Goal: Entertainment & Leisure: Browse casually

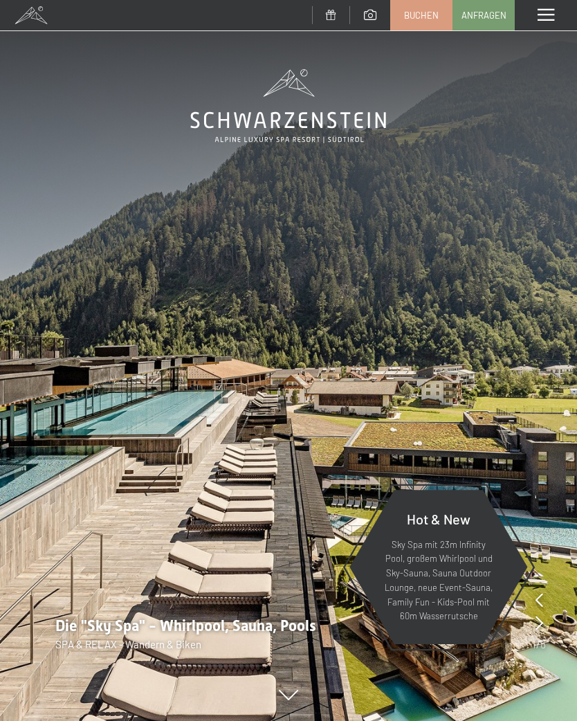
click at [545, 19] on span at bounding box center [545, 15] width 17 height 12
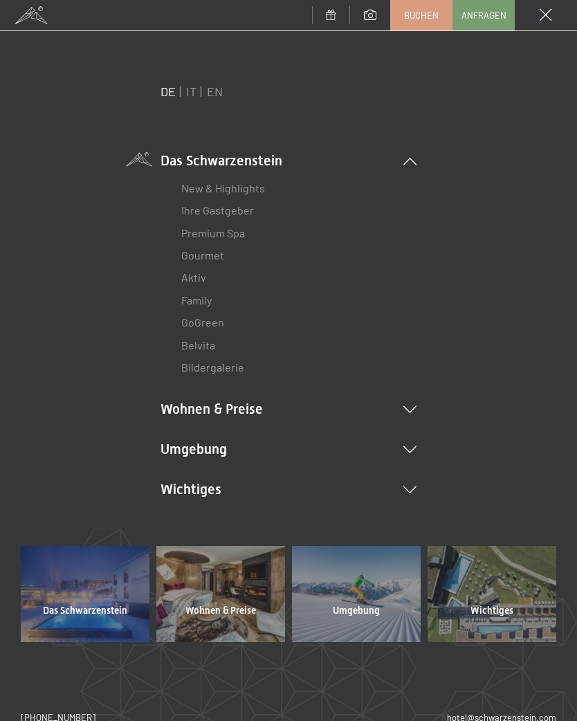
click at [414, 446] on icon at bounding box center [409, 449] width 13 height 7
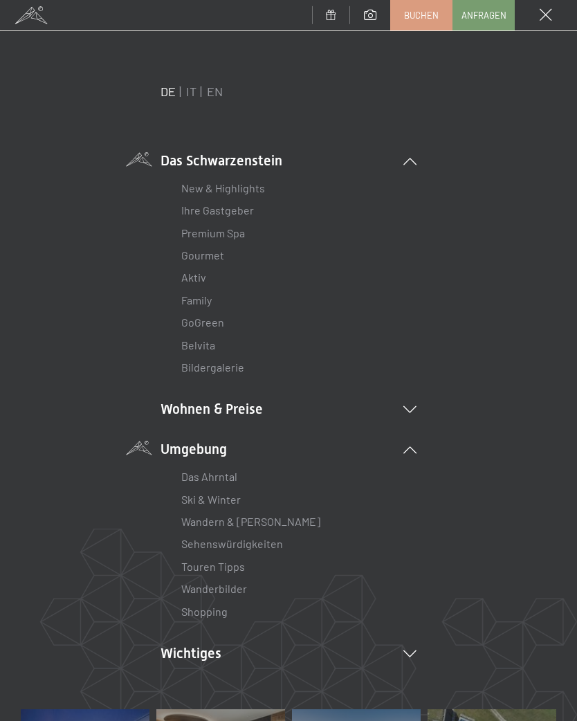
click at [255, 581] on li "Wanderbilder" at bounding box center [288, 588] width 214 height 22
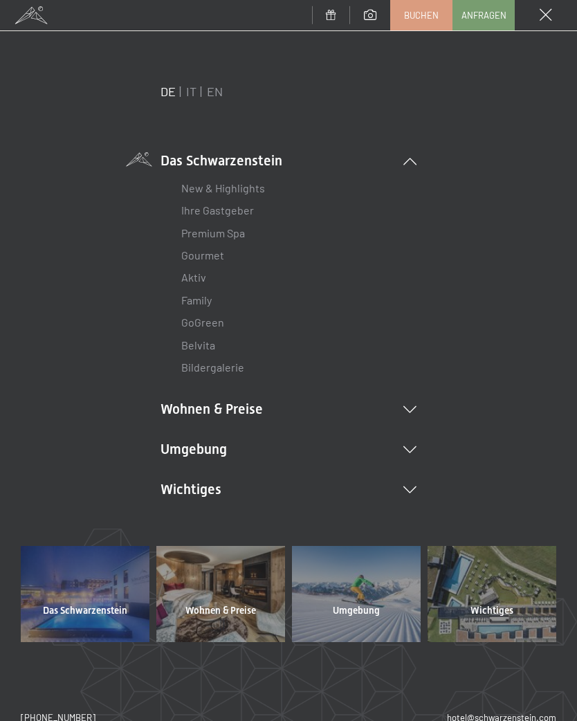
click at [412, 446] on icon at bounding box center [409, 449] width 13 height 7
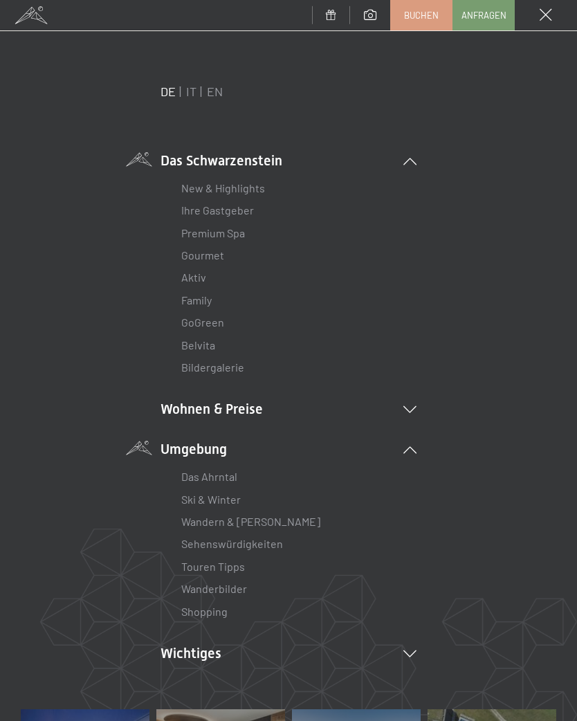
click at [237, 582] on link "Wanderbilder" at bounding box center [214, 588] width 66 height 13
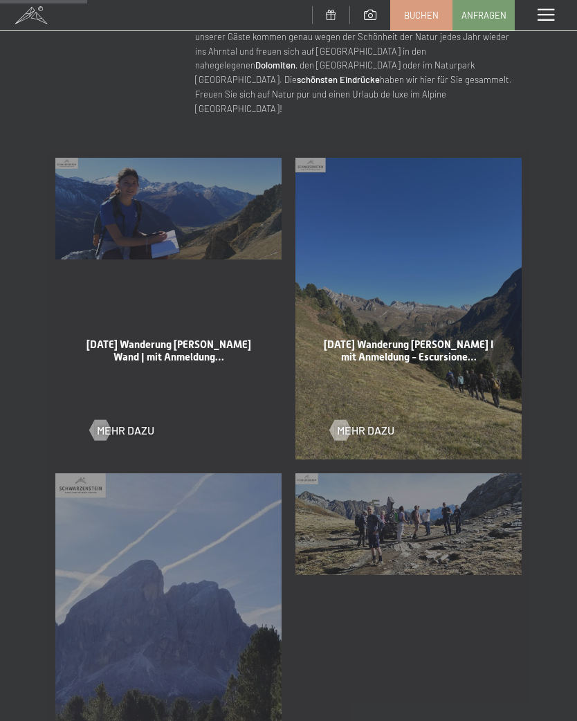
scroll to position [550, 0]
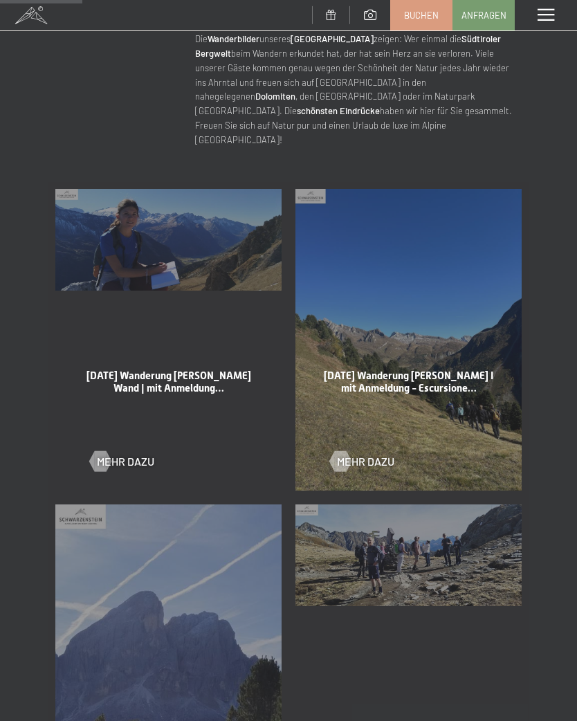
click at [343, 451] on div at bounding box center [340, 461] width 12 height 21
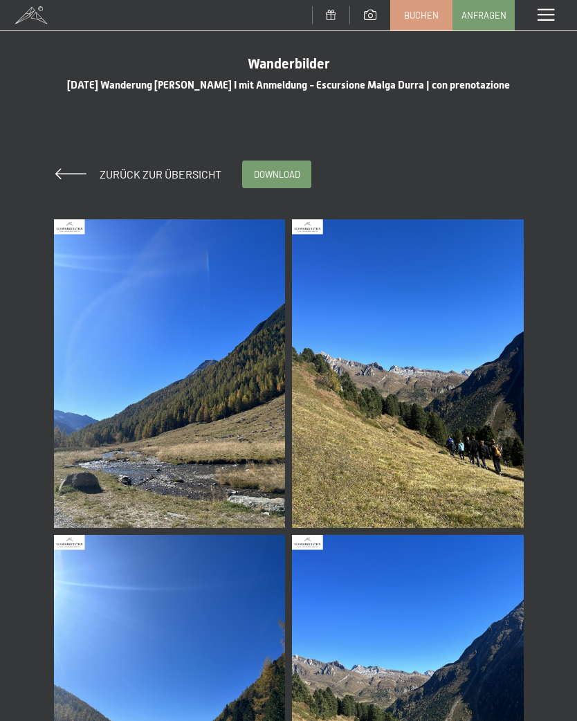
click at [225, 454] on img at bounding box center [170, 373] width 232 height 308
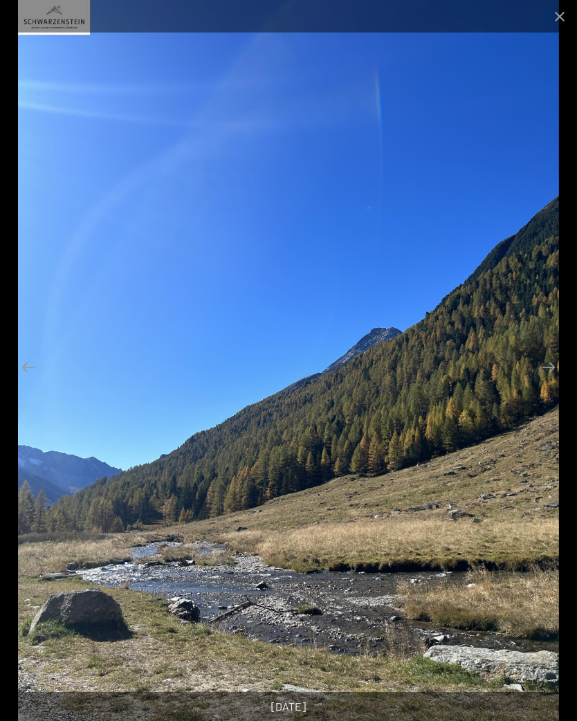
click at [552, 370] on button "Next slide" at bounding box center [548, 366] width 29 height 27
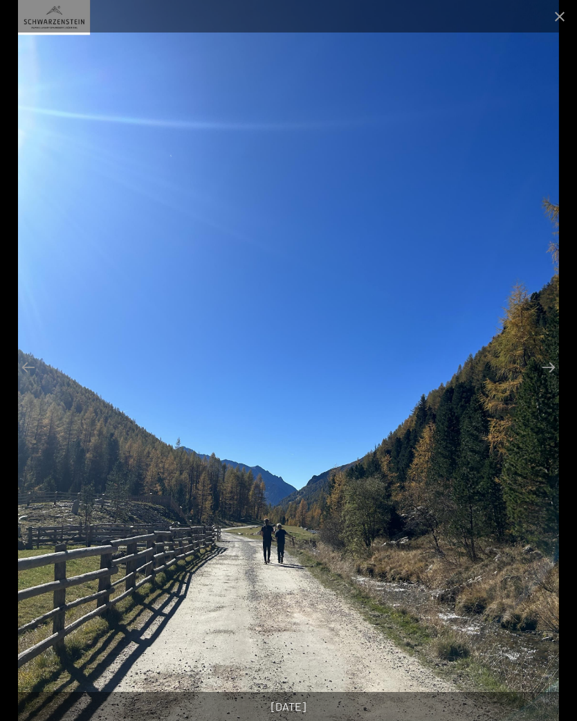
click at [548, 371] on button "Next slide" at bounding box center [548, 366] width 29 height 27
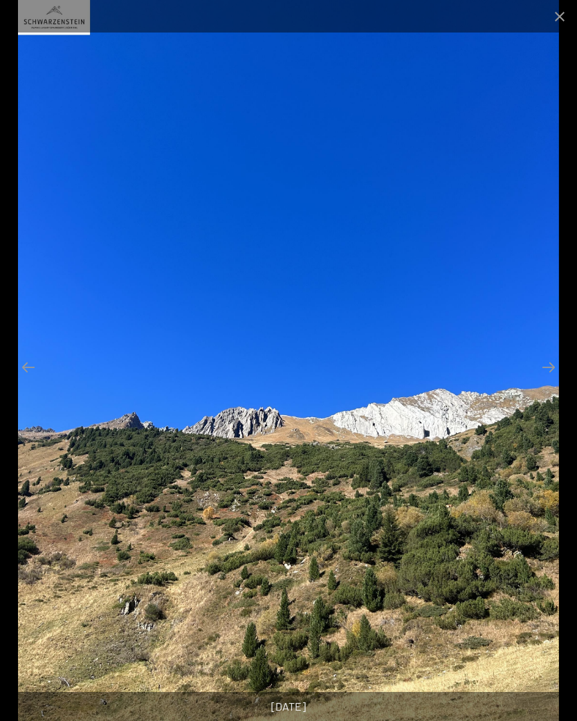
click at [541, 367] on button "Next slide" at bounding box center [548, 366] width 29 height 27
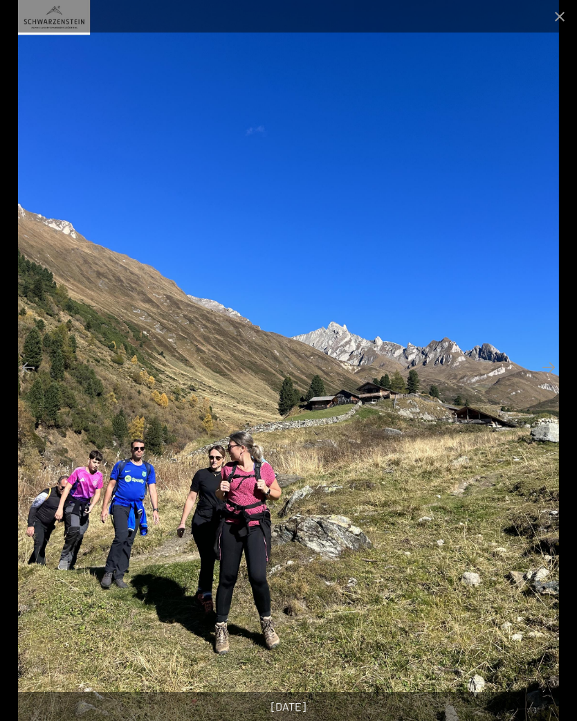
click at [548, 372] on button "Next slide" at bounding box center [548, 366] width 29 height 27
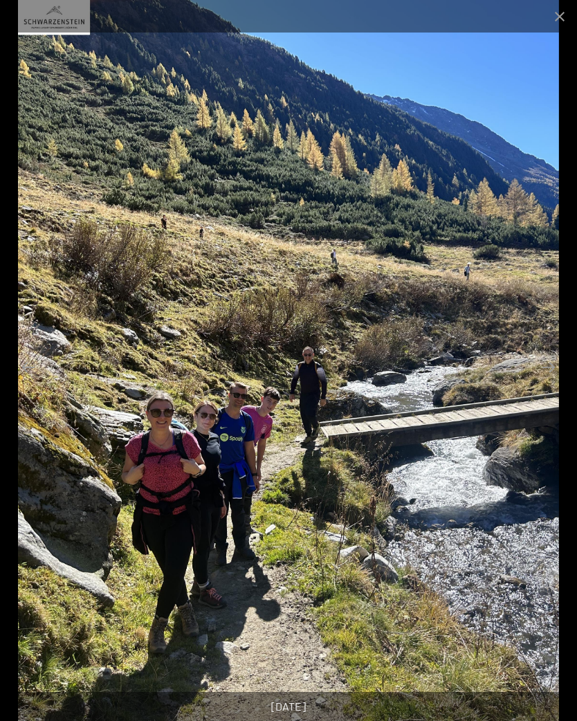
click at [552, 373] on button "Next slide" at bounding box center [548, 366] width 29 height 27
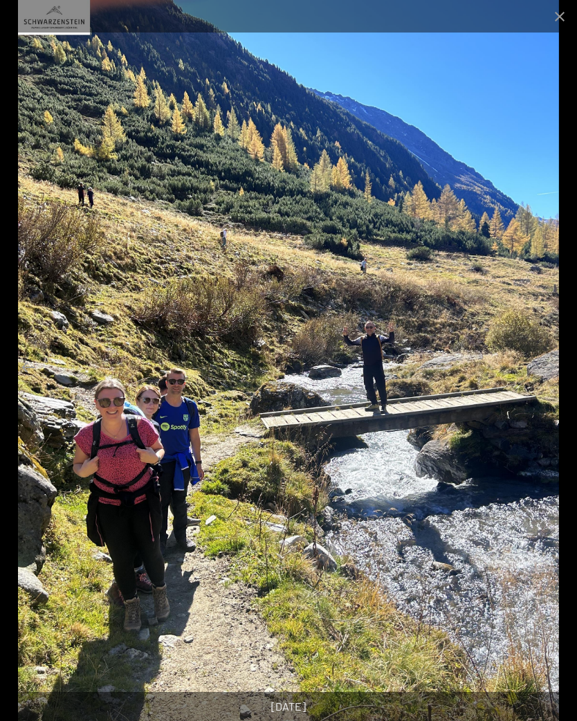
click at [550, 373] on button "Next slide" at bounding box center [548, 366] width 29 height 27
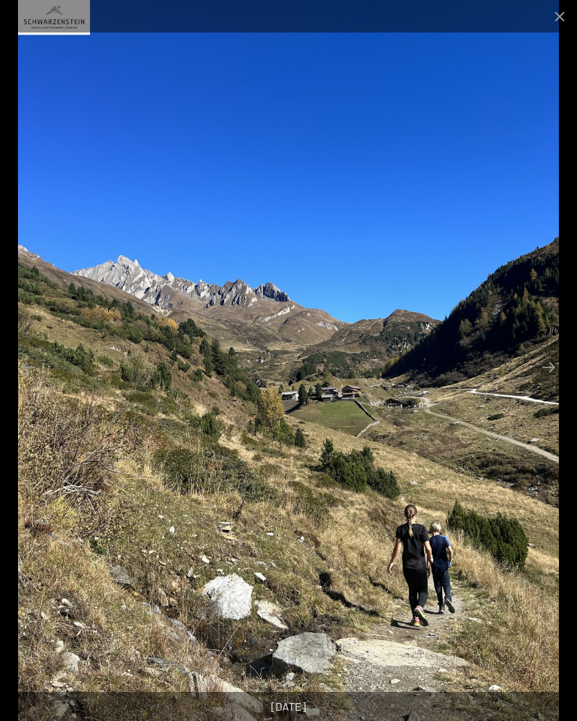
click at [548, 374] on button "Next slide" at bounding box center [548, 366] width 29 height 27
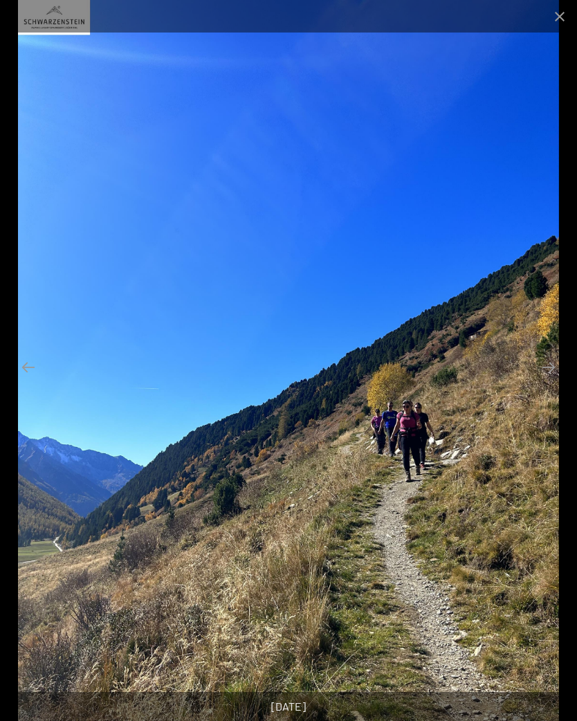
click at [550, 373] on button "Next slide" at bounding box center [548, 366] width 29 height 27
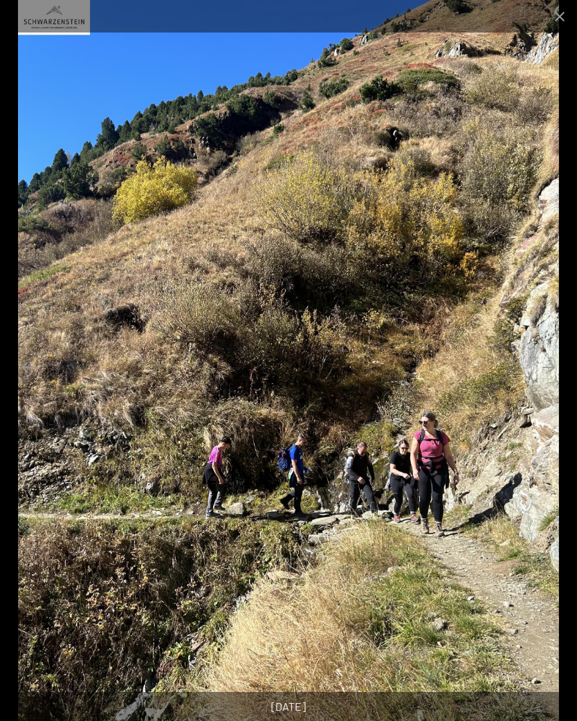
click at [552, 376] on button "Next slide" at bounding box center [548, 366] width 29 height 27
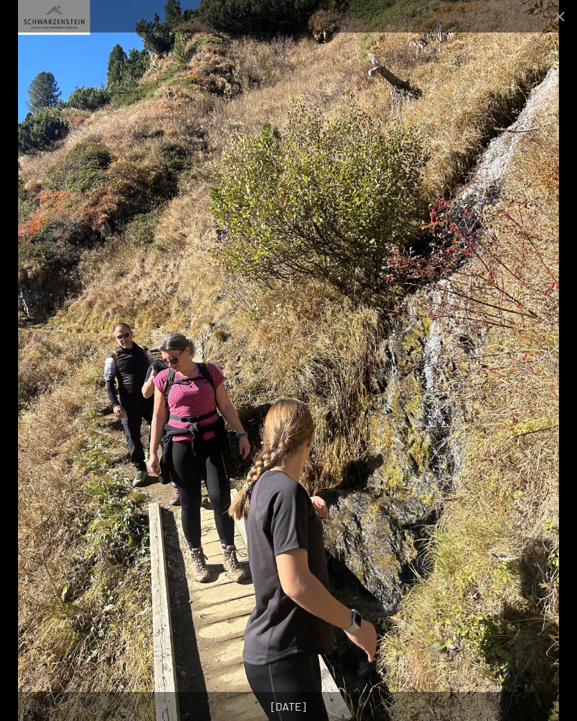
click at [550, 371] on button "Next slide" at bounding box center [548, 366] width 29 height 27
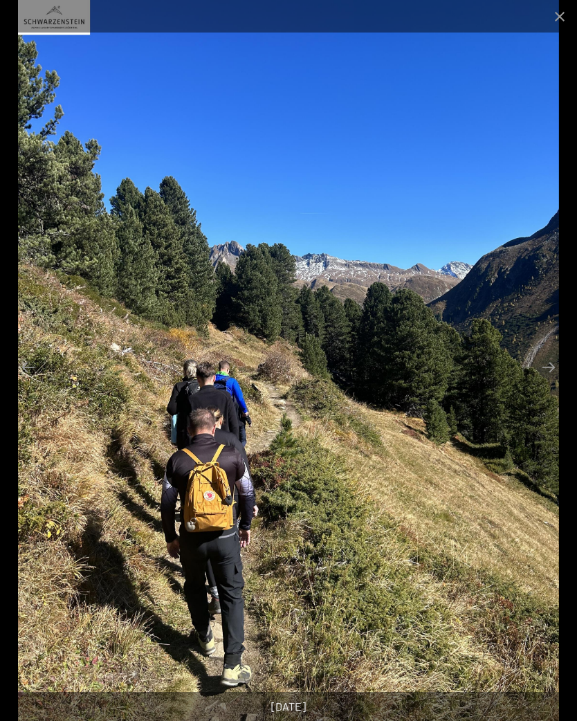
click at [555, 370] on button "Next slide" at bounding box center [548, 366] width 29 height 27
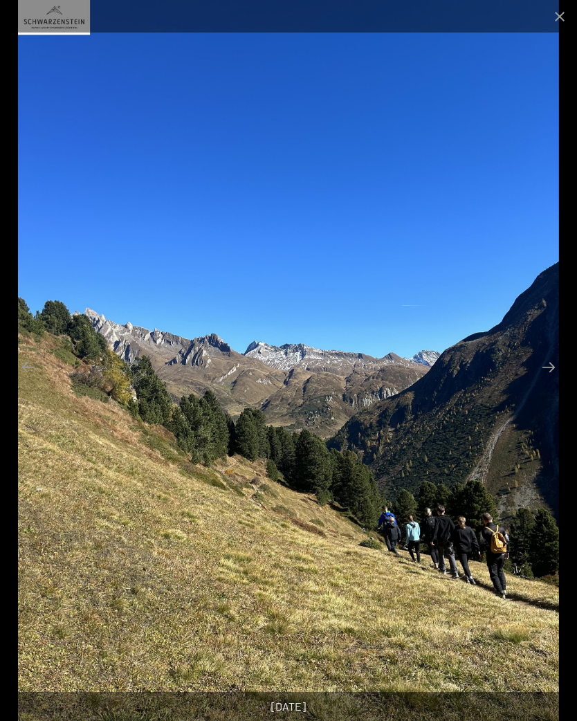
click at [546, 368] on button "Next slide" at bounding box center [548, 366] width 29 height 27
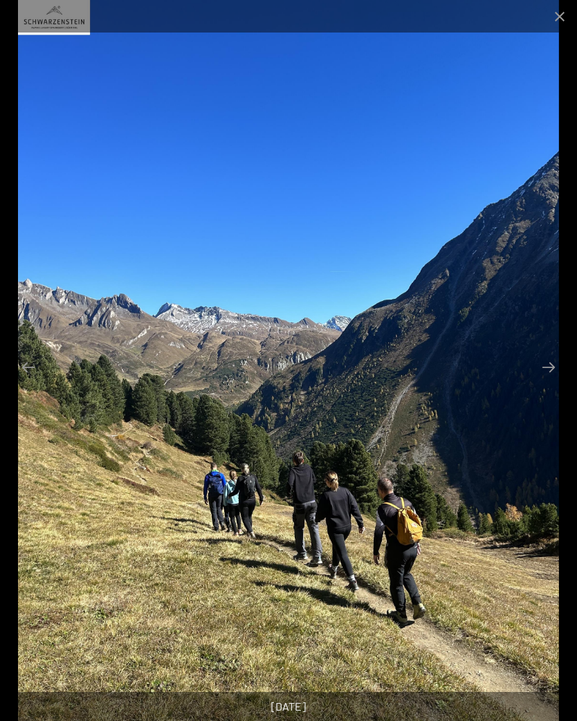
click at [552, 371] on button "Next slide" at bounding box center [548, 366] width 29 height 27
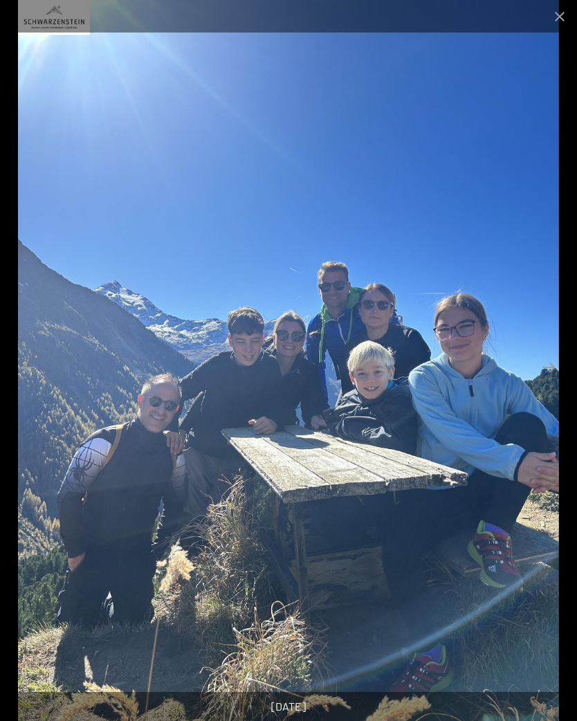
click at [553, 367] on button "Next slide" at bounding box center [548, 366] width 29 height 27
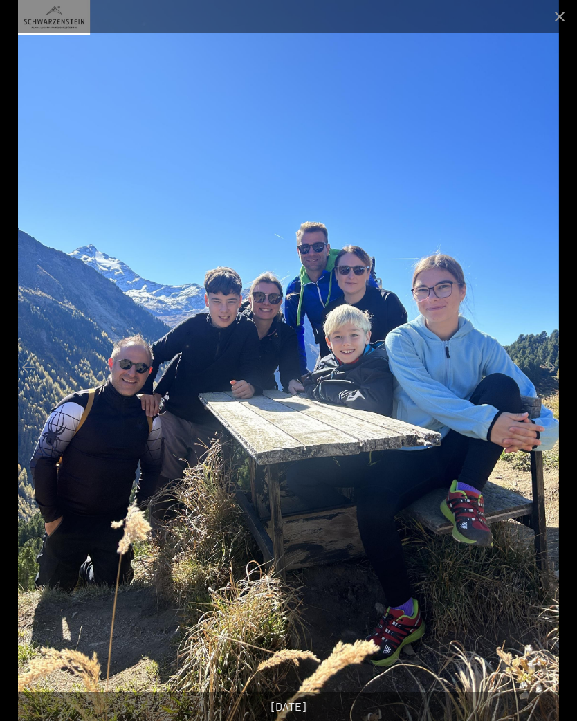
click at [554, 371] on button "Next slide" at bounding box center [548, 366] width 29 height 27
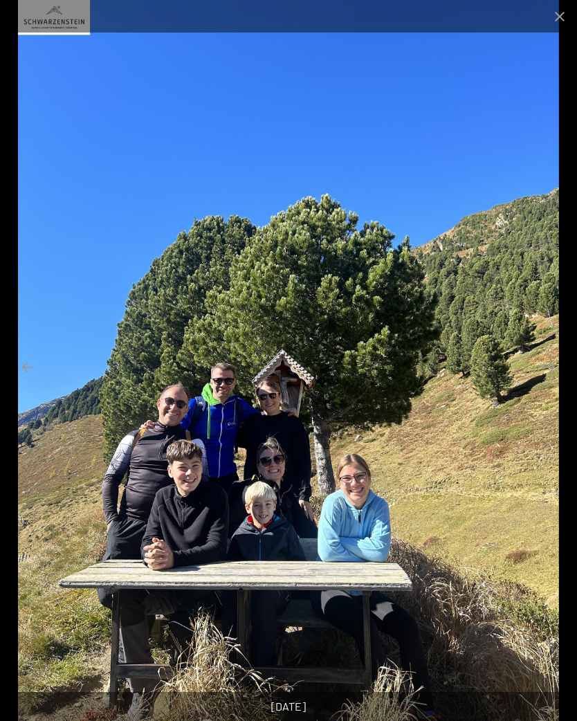
click at [557, 373] on button "Next slide" at bounding box center [548, 366] width 29 height 27
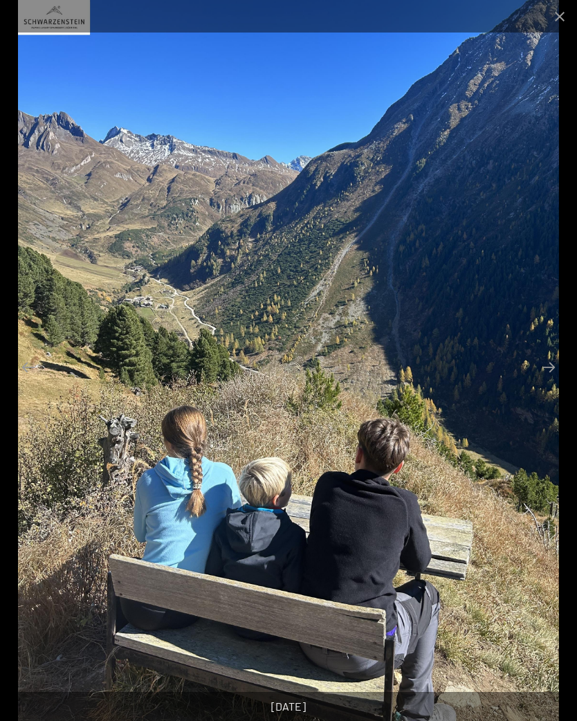
click at [542, 373] on button "Next slide" at bounding box center [548, 366] width 29 height 27
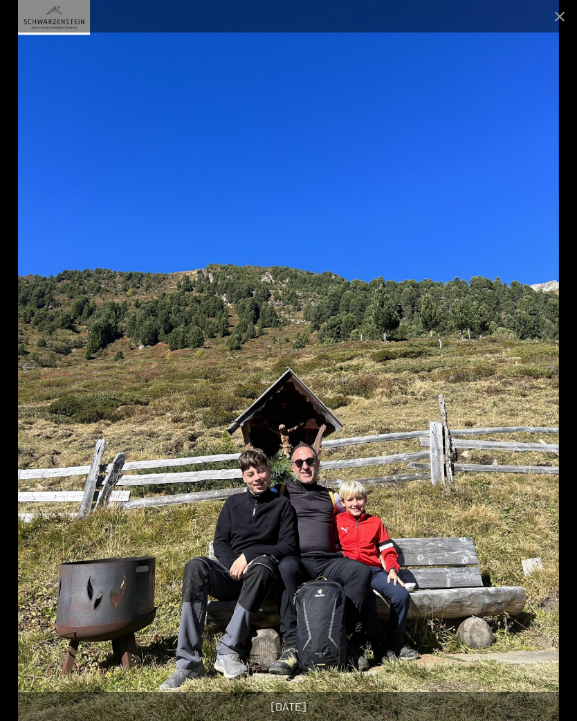
click at [552, 369] on button "Next slide" at bounding box center [548, 366] width 29 height 27
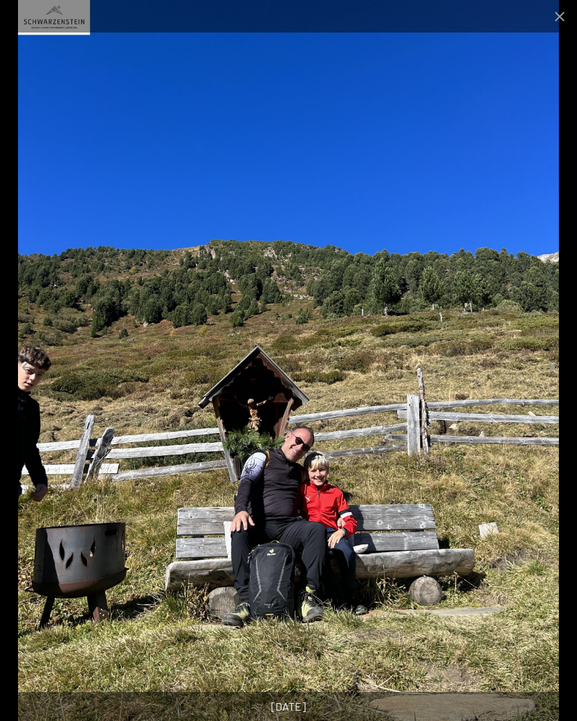
click at [552, 367] on button "Next slide" at bounding box center [548, 366] width 29 height 27
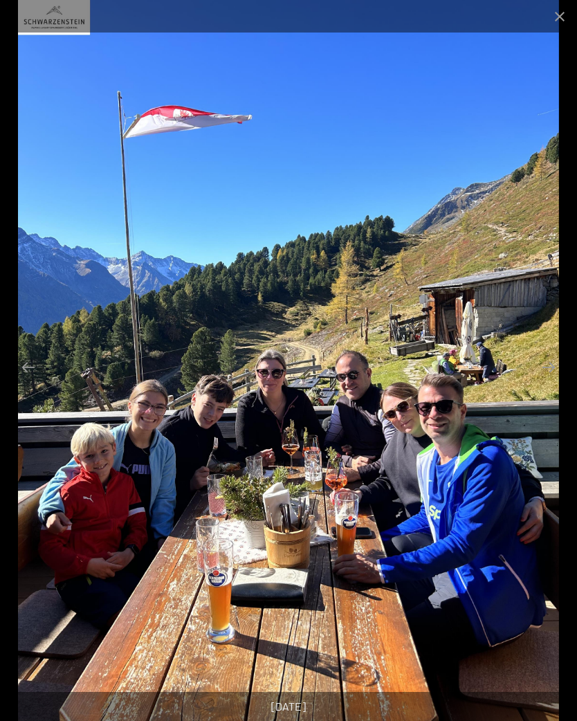
click at [556, 368] on button "Next slide" at bounding box center [548, 366] width 29 height 27
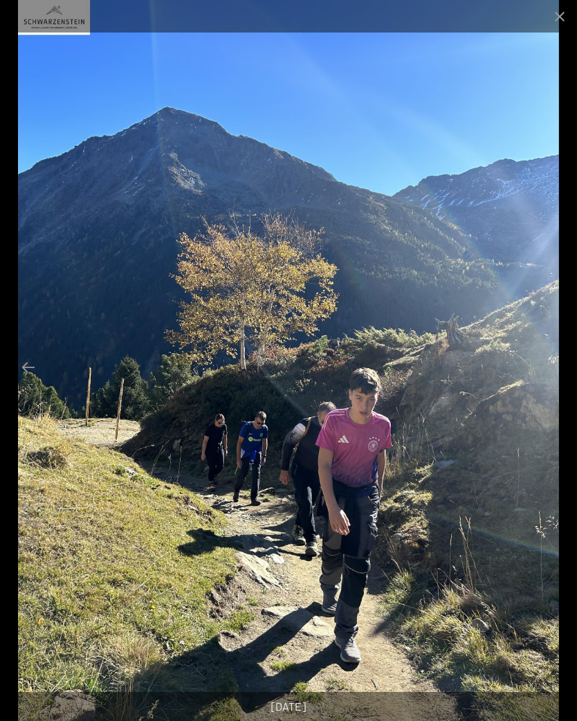
click at [557, 372] on button "Next slide" at bounding box center [548, 366] width 29 height 27
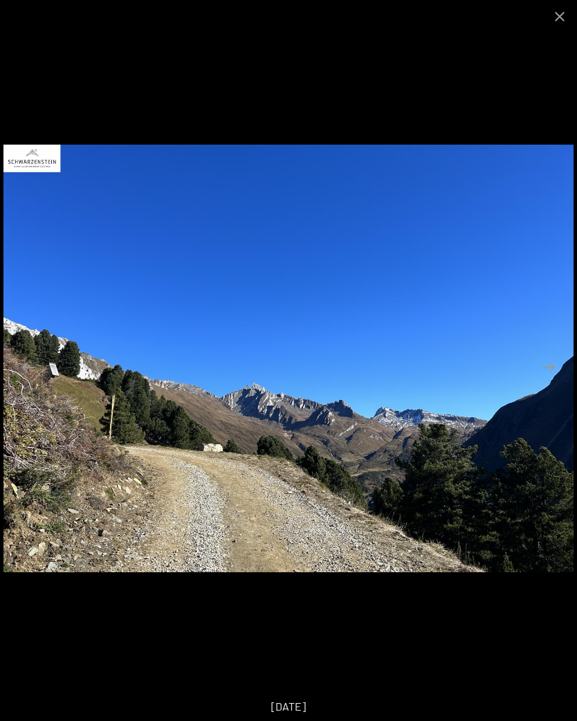
click at [551, 372] on button "Next slide" at bounding box center [548, 366] width 29 height 27
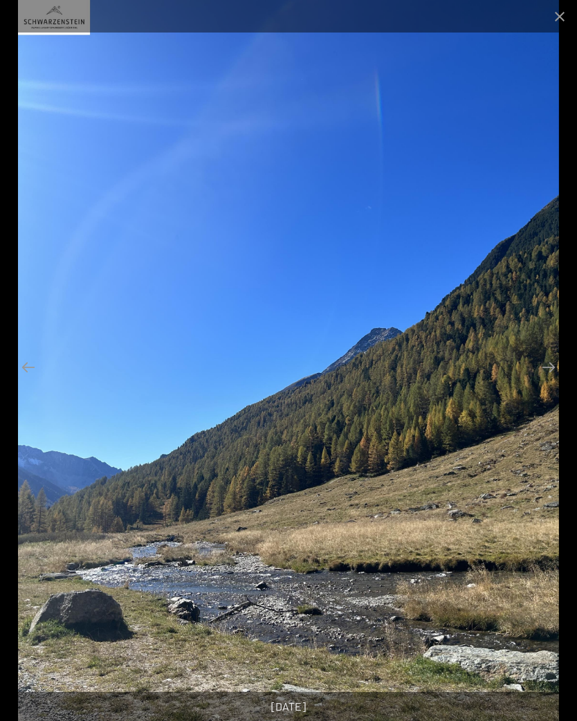
click at [549, 373] on button "Next slide" at bounding box center [548, 366] width 29 height 27
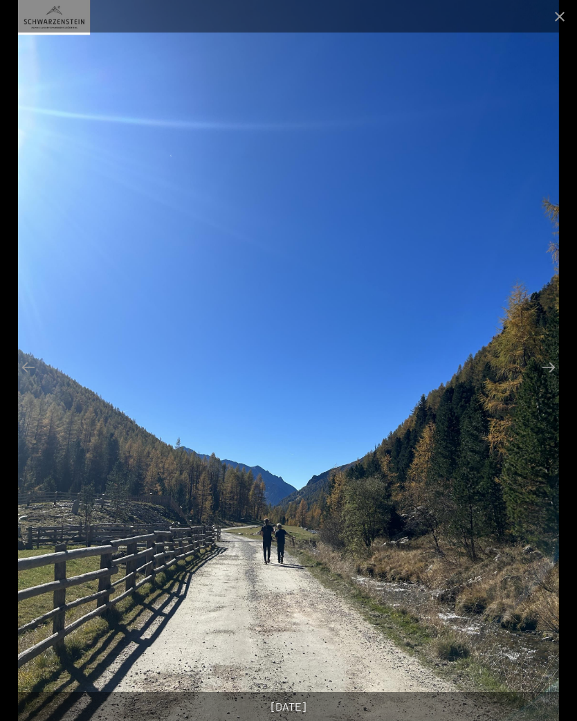
click at [560, 14] on button "Close gallery" at bounding box center [559, 16] width 35 height 33
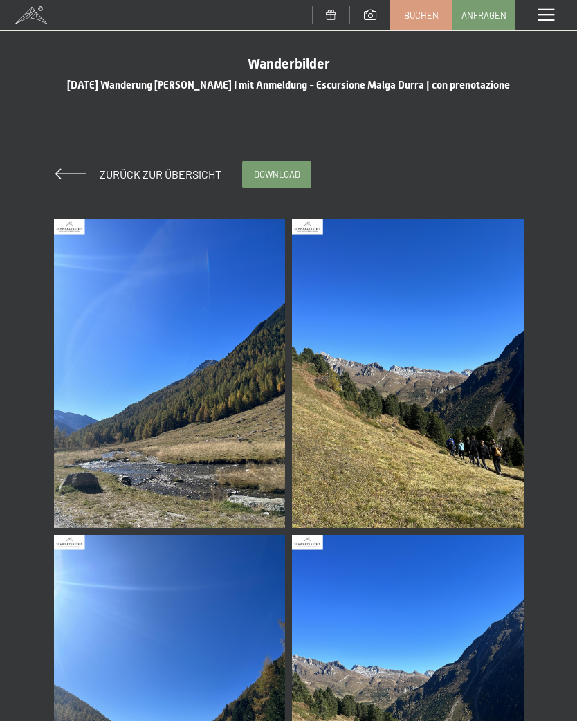
click at [76, 171] on span at bounding box center [70, 173] width 31 height 11
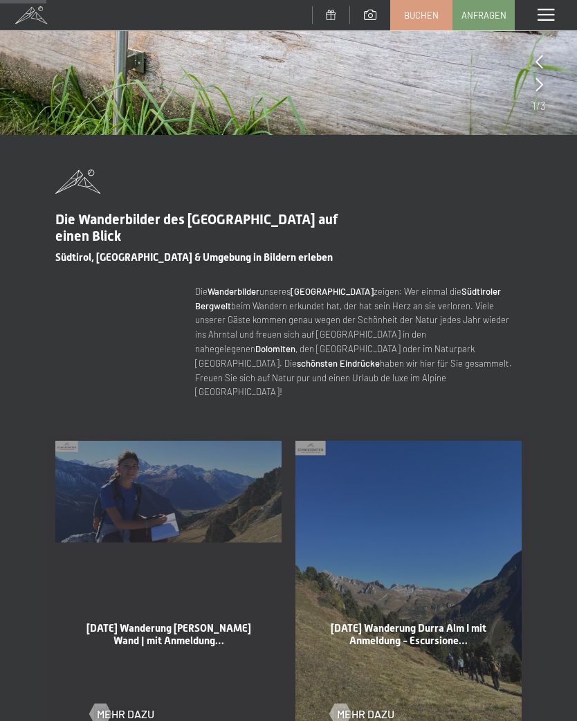
scroll to position [311, 0]
click at [111, 705] on span "Mehr dazu" at bounding box center [125, 712] width 57 height 15
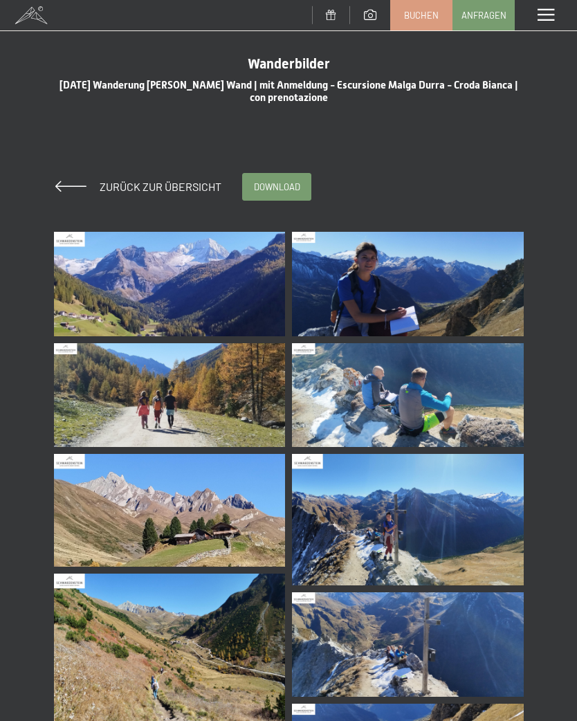
click at [239, 286] on img at bounding box center [170, 284] width 232 height 104
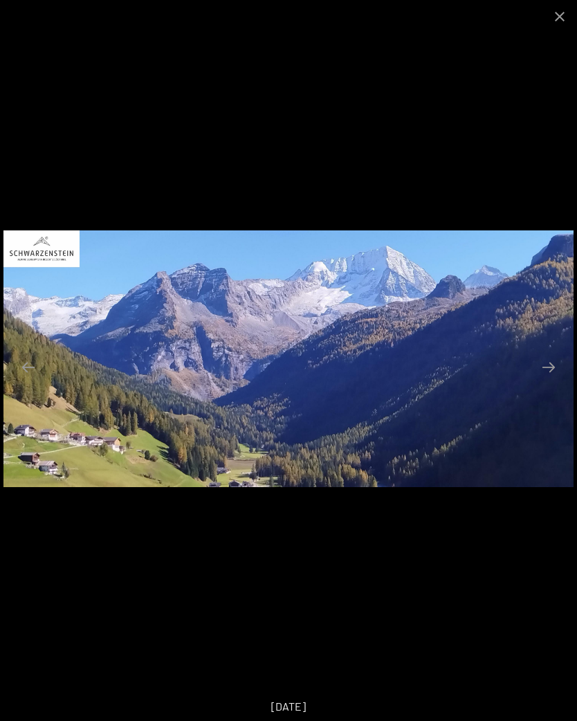
click at [541, 377] on button "Next slide" at bounding box center [548, 366] width 29 height 27
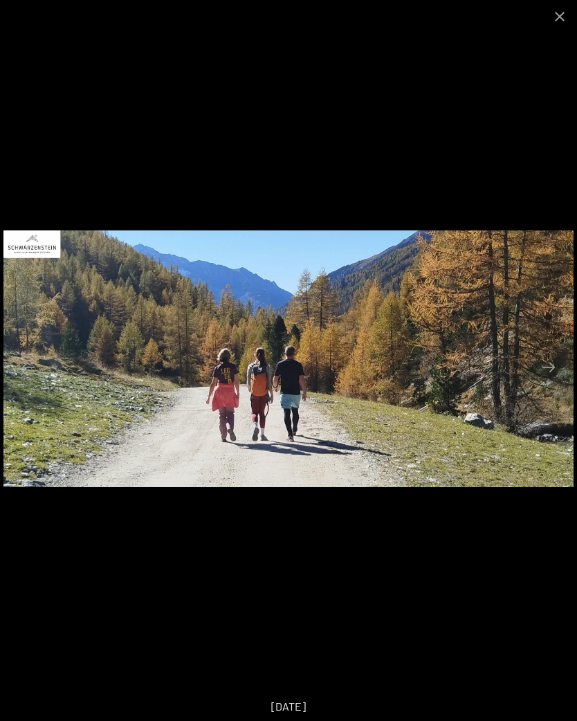
click at [548, 373] on button "Next slide" at bounding box center [548, 366] width 29 height 27
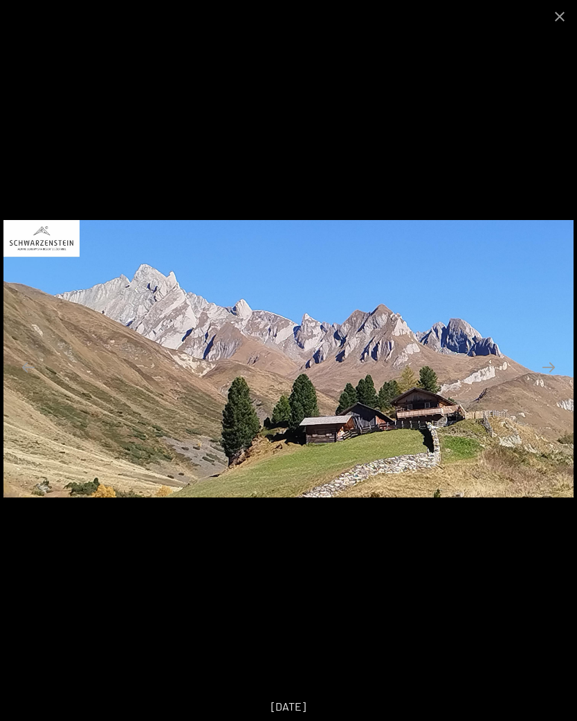
click at [558, 370] on button "Next slide" at bounding box center [548, 366] width 29 height 27
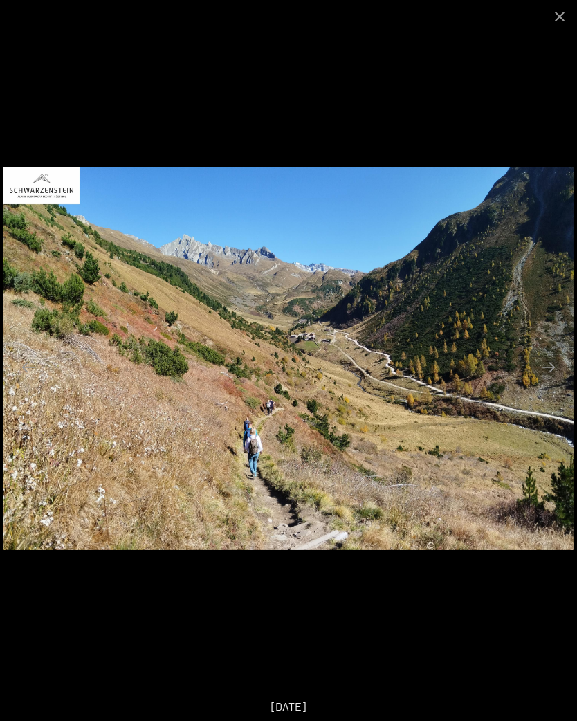
click at [554, 372] on button "Next slide" at bounding box center [548, 366] width 29 height 27
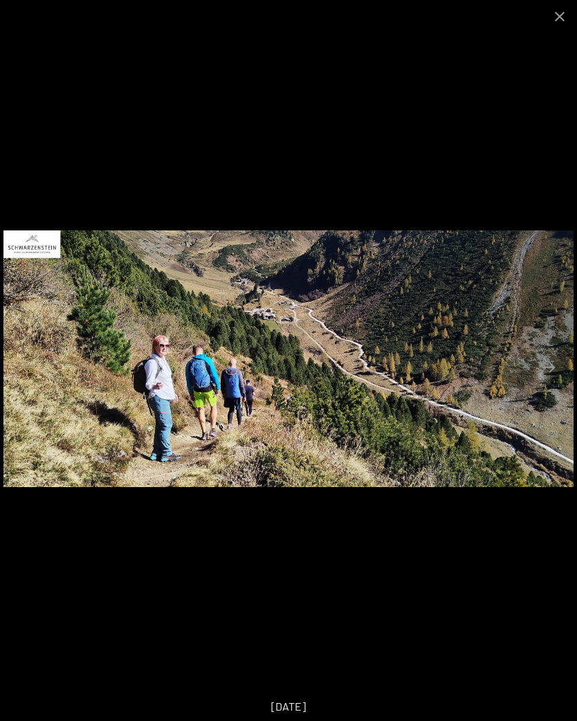
click at [545, 367] on button "Next slide" at bounding box center [548, 366] width 29 height 27
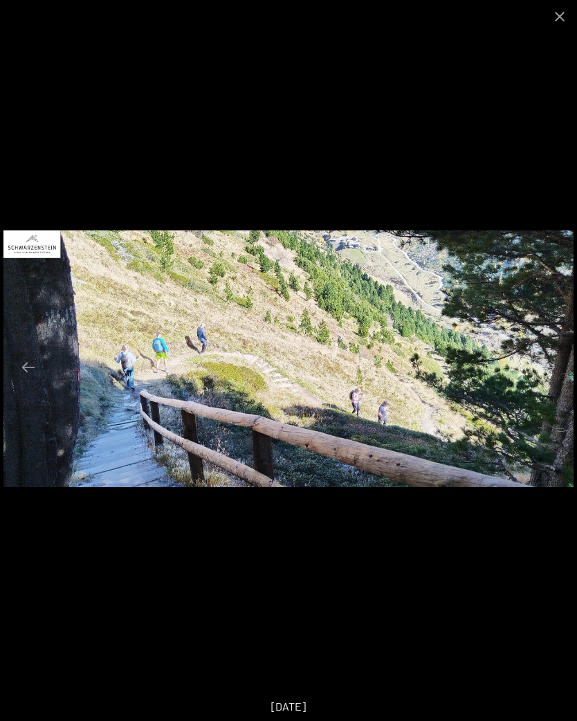
click at [548, 367] on button "Next slide" at bounding box center [548, 366] width 29 height 27
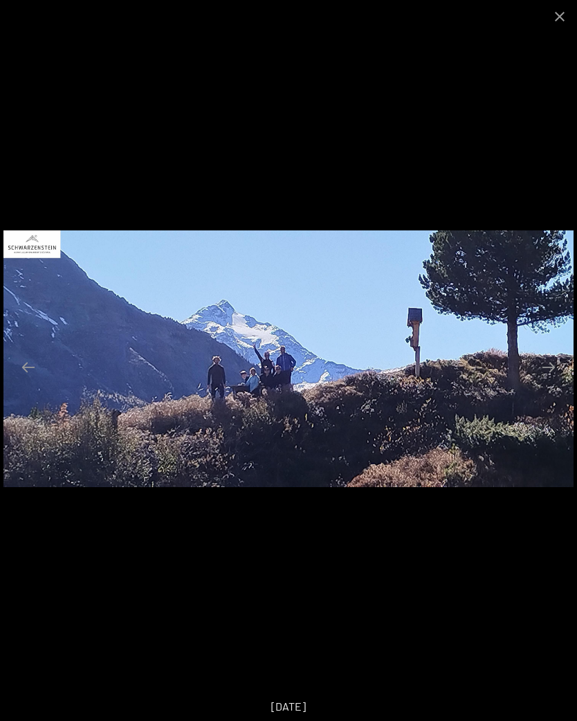
click at [548, 369] on button "Next slide" at bounding box center [548, 366] width 29 height 27
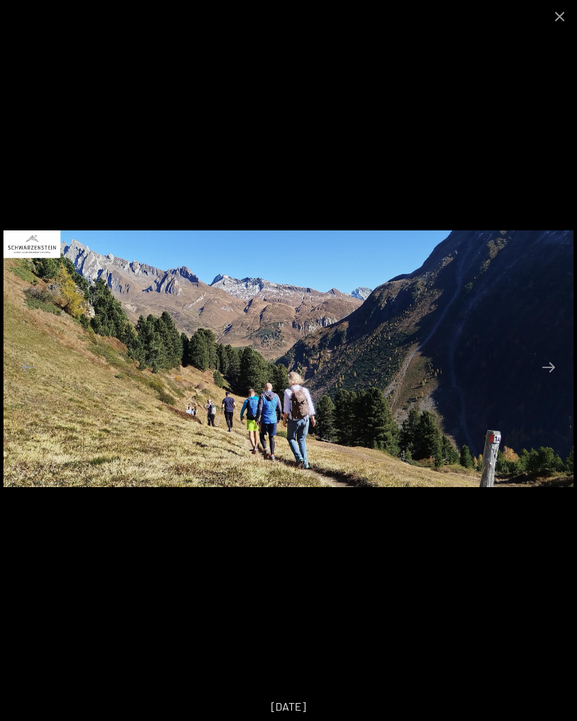
click at [553, 370] on button "Next slide" at bounding box center [548, 366] width 29 height 27
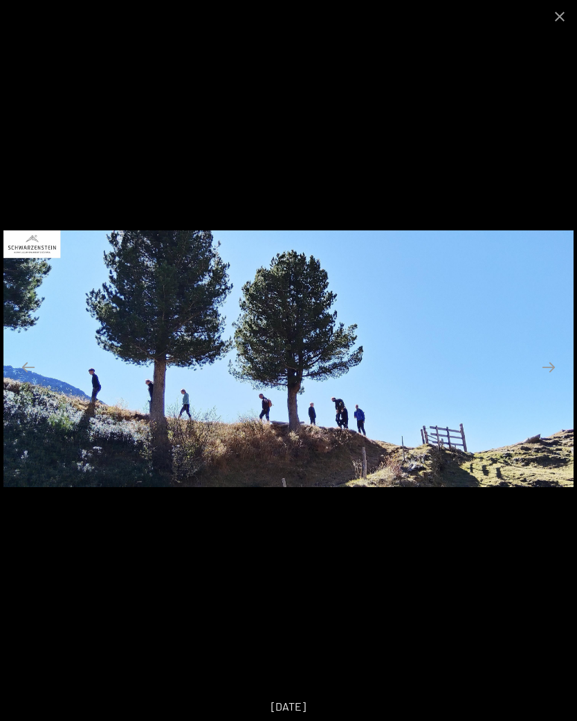
click at [552, 363] on button "Next slide" at bounding box center [548, 366] width 29 height 27
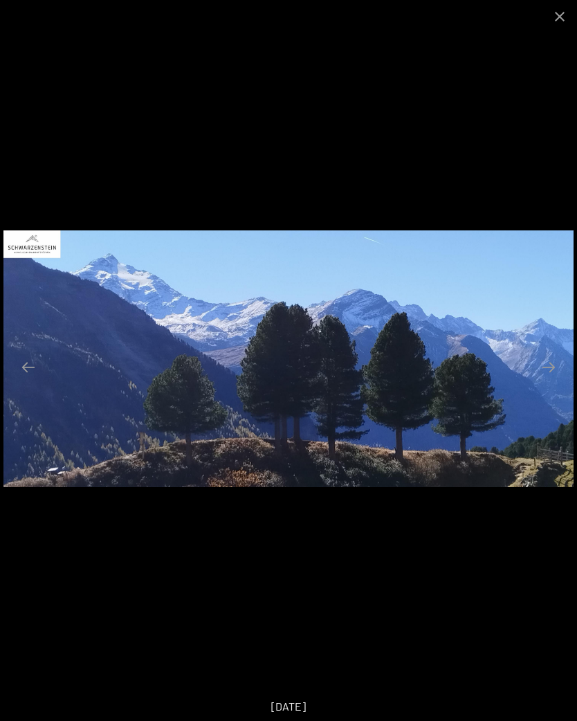
click at [553, 369] on button "Next slide" at bounding box center [548, 366] width 29 height 27
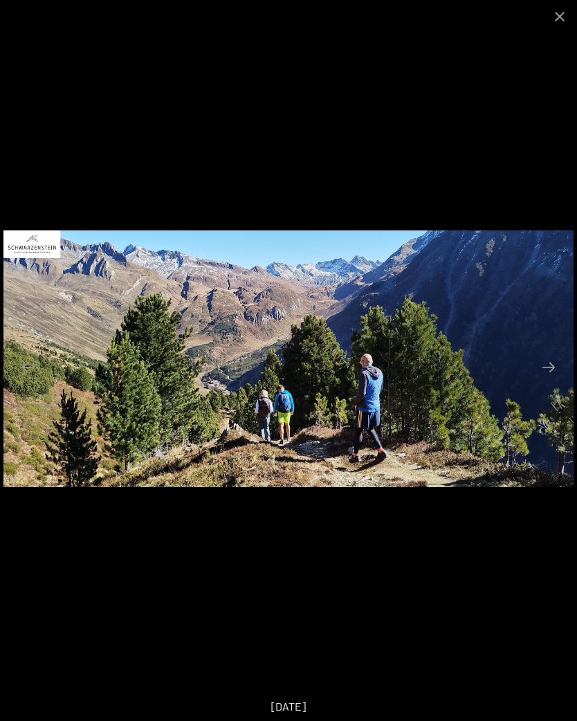
click at [548, 373] on button "Next slide" at bounding box center [548, 366] width 29 height 27
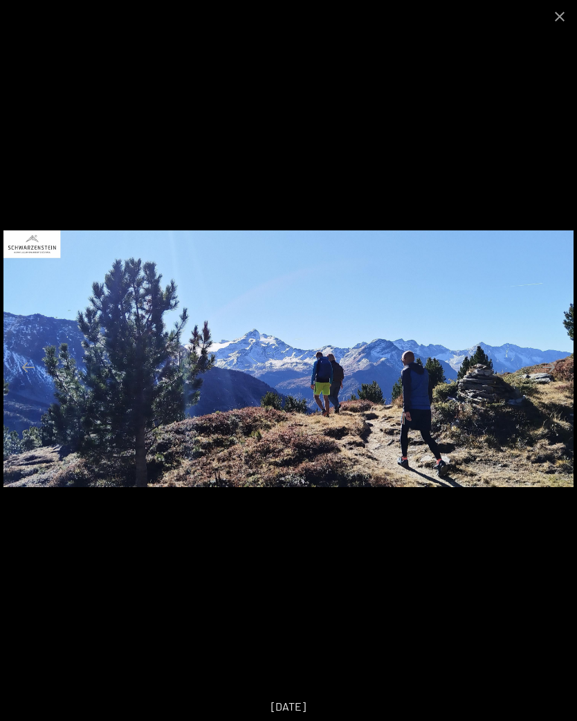
click at [552, 373] on button "Next slide" at bounding box center [548, 366] width 29 height 27
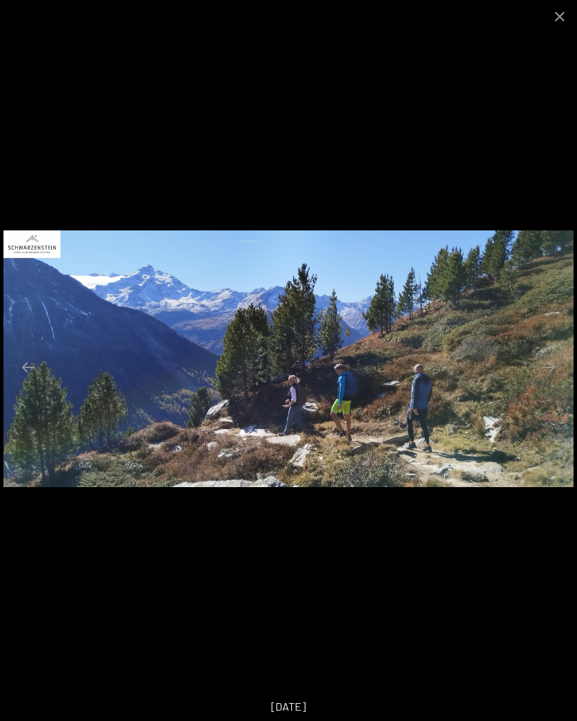
click at [548, 369] on button "Next slide" at bounding box center [548, 366] width 29 height 27
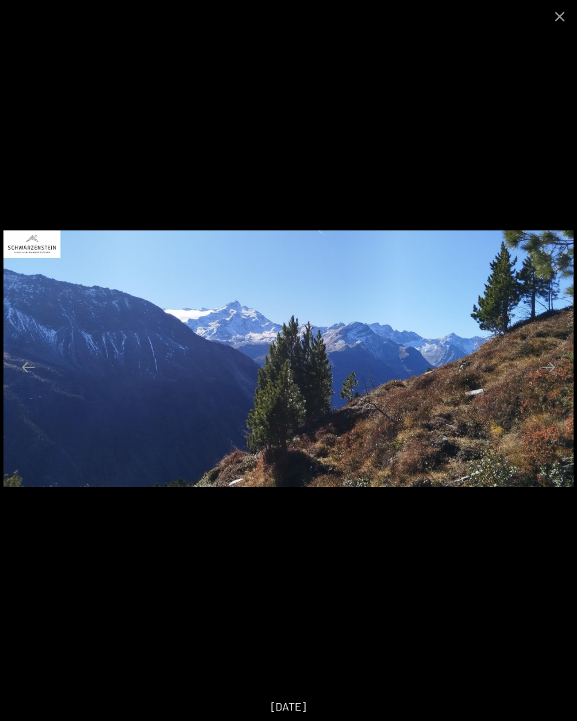
click at [552, 379] on button "Next slide" at bounding box center [548, 366] width 29 height 27
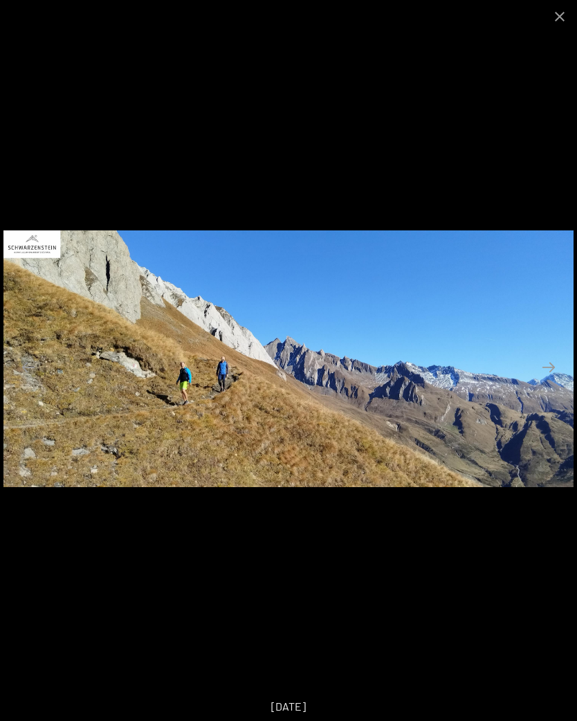
click at [554, 365] on button "Next slide" at bounding box center [548, 366] width 29 height 27
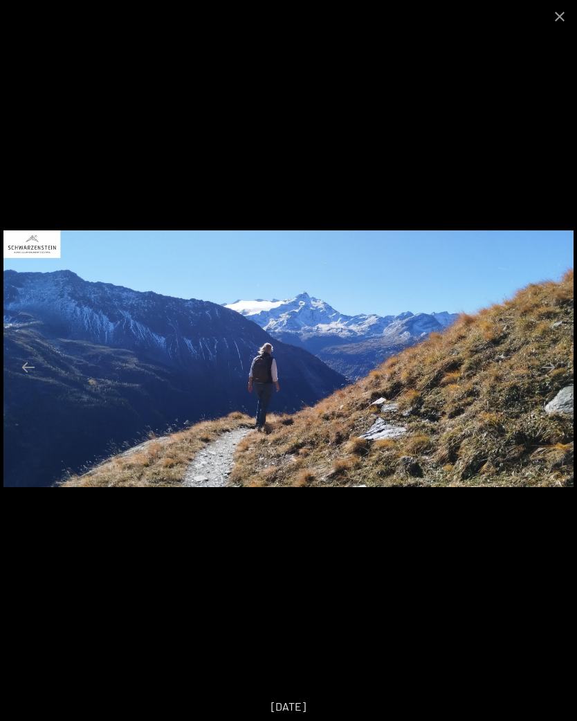
click at [553, 370] on button "Next slide" at bounding box center [548, 366] width 29 height 27
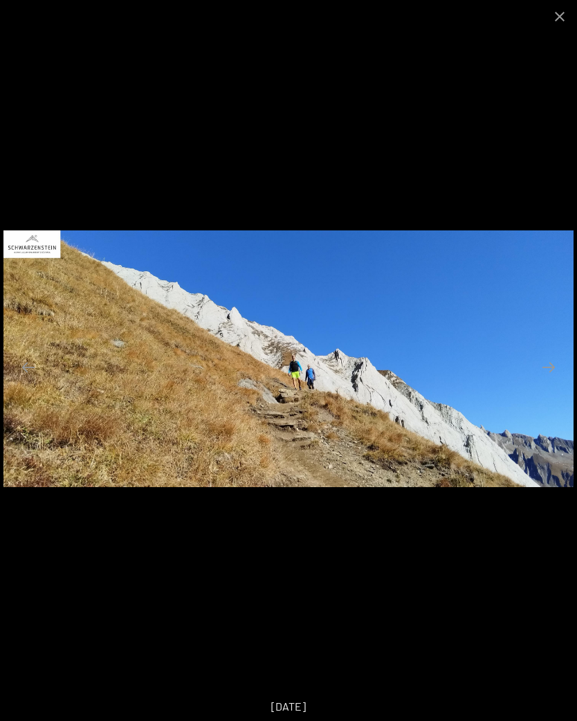
click at [553, 365] on button "Next slide" at bounding box center [548, 366] width 29 height 27
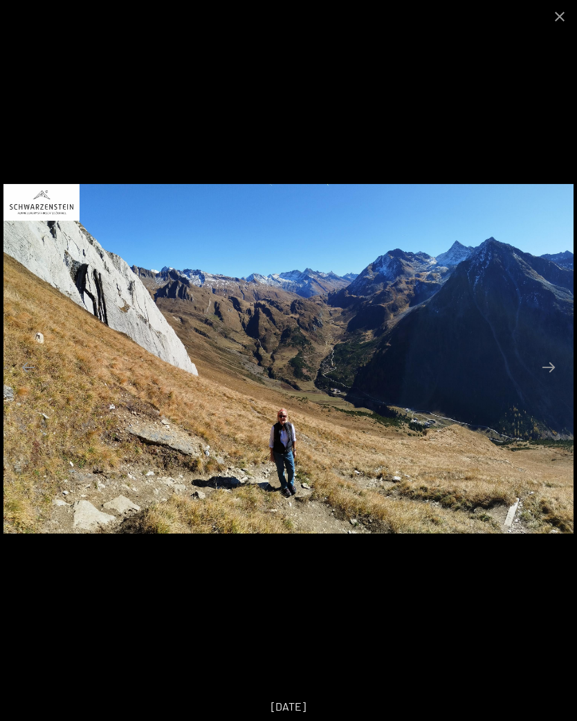
click at [550, 371] on button "Next slide" at bounding box center [548, 366] width 29 height 27
click at [548, 368] on button "Next slide" at bounding box center [548, 366] width 29 height 27
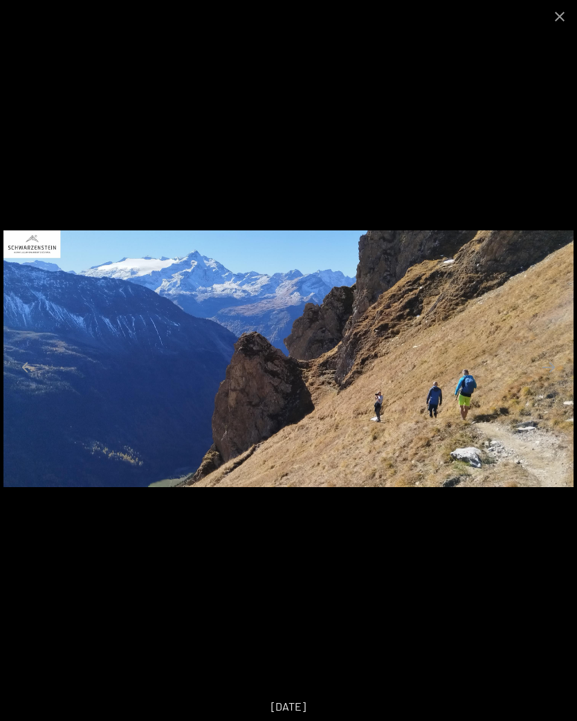
click at [546, 372] on button "Next slide" at bounding box center [548, 366] width 29 height 27
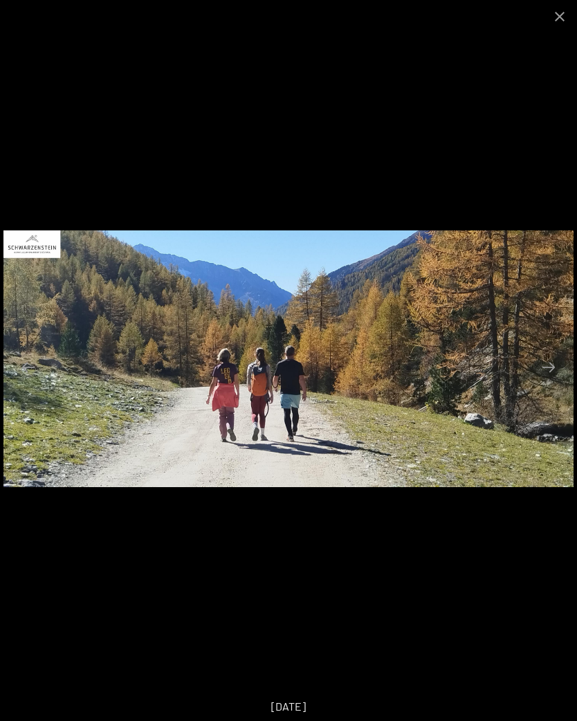
click at [567, 17] on button "Close gallery" at bounding box center [559, 16] width 35 height 33
